Goal: Book appointment/travel/reservation

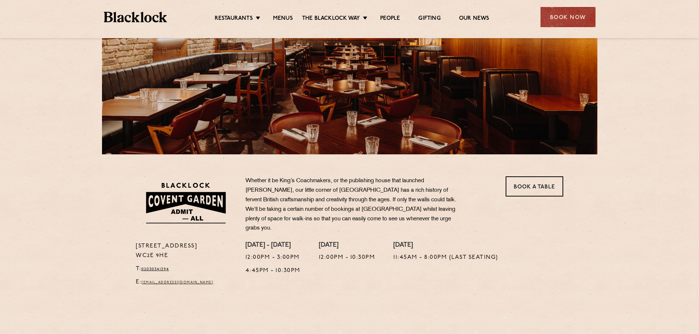
scroll to position [110, 0]
click at [518, 190] on link "Book a Table" at bounding box center [535, 186] width 58 height 20
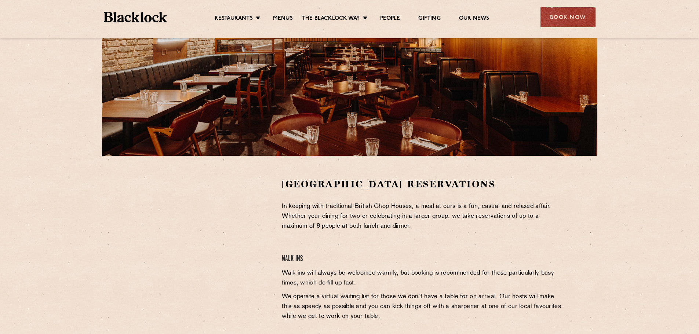
scroll to position [110, 0]
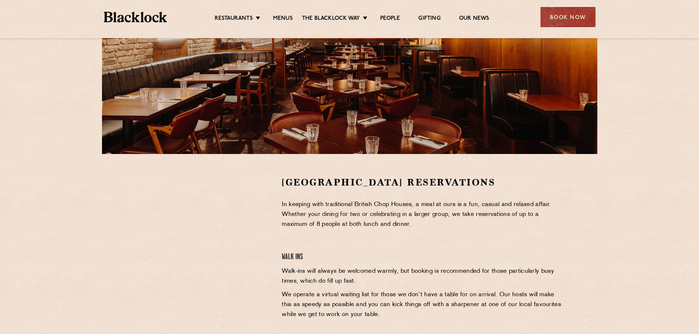
click at [138, 15] on img at bounding box center [136, 17] width 64 height 11
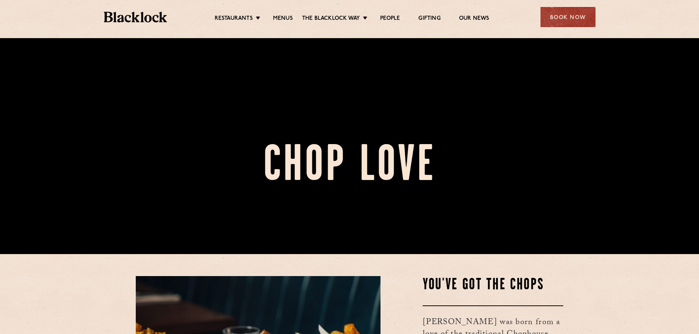
scroll to position [73, 0]
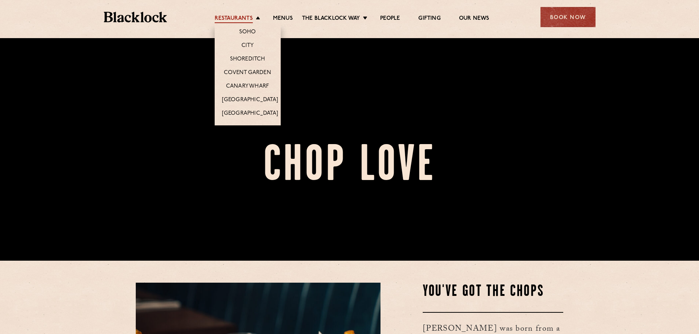
click at [228, 17] on link "Restaurants" at bounding box center [234, 19] width 38 height 8
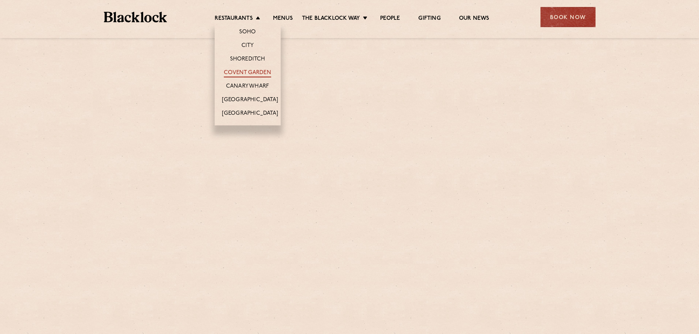
click at [250, 72] on link "Covent Garden" at bounding box center [247, 73] width 47 height 8
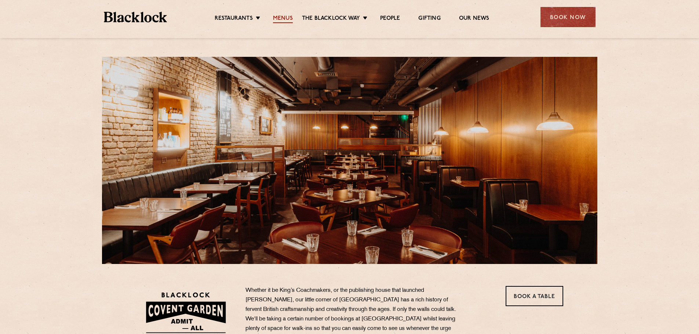
click at [283, 18] on link "Menus" at bounding box center [283, 19] width 20 height 8
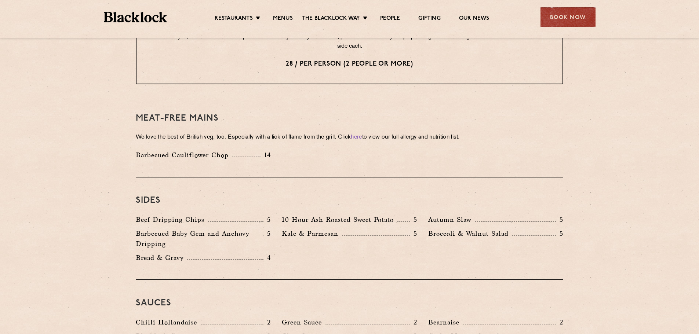
scroll to position [1028, 0]
